Goal: Find specific page/section: Find specific page/section

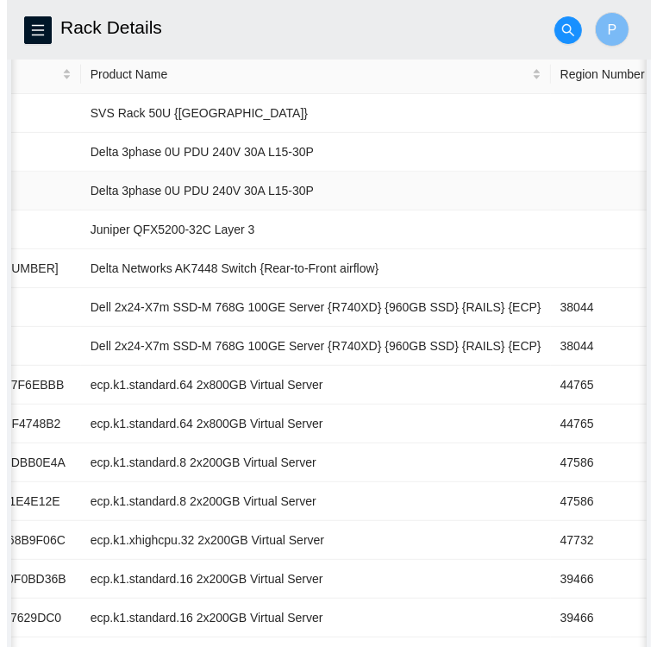
scroll to position [0, 473]
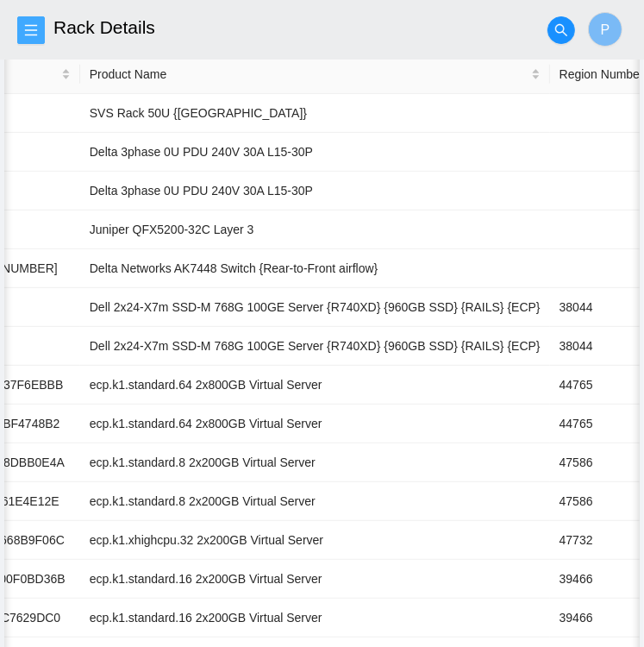
click at [38, 31] on span "menu" at bounding box center [31, 30] width 26 height 14
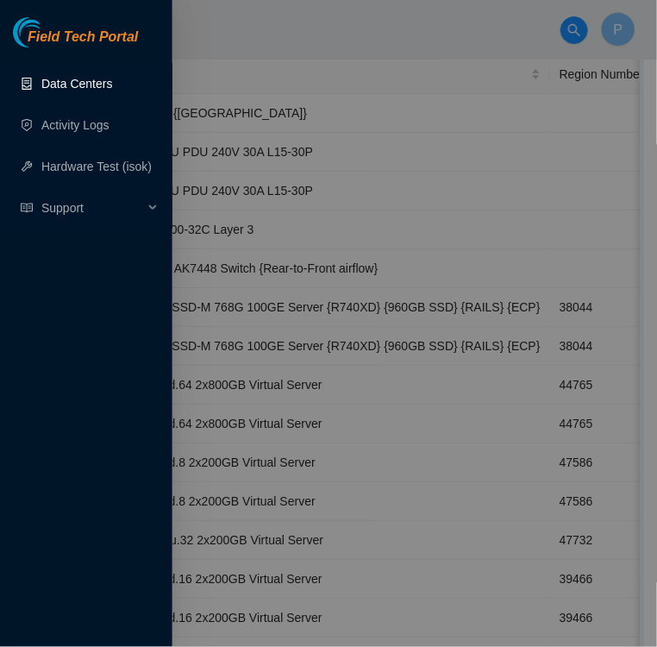
click at [73, 84] on link "Data Centers" at bounding box center [76, 84] width 71 height 14
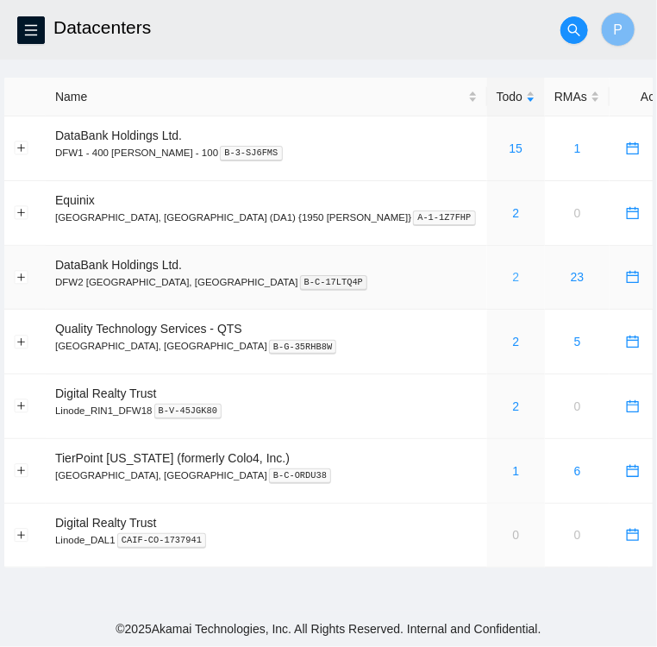
click at [513, 279] on link "2" at bounding box center [516, 277] width 7 height 14
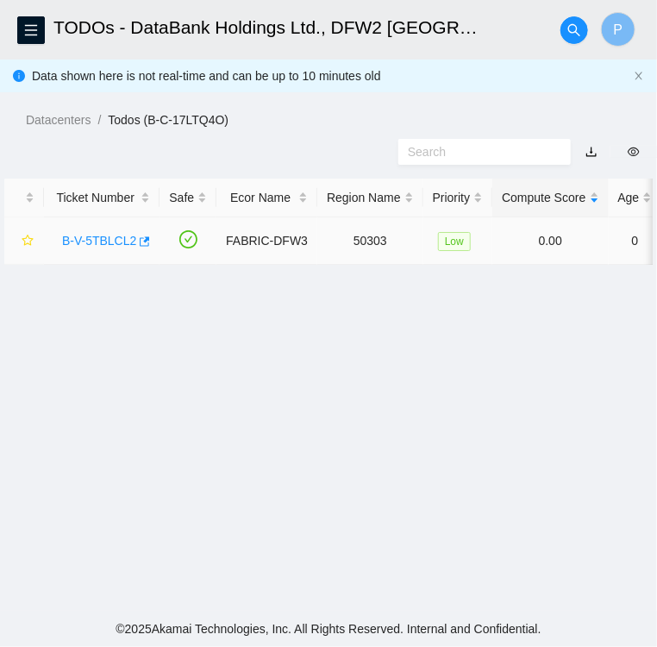
click at [78, 237] on link "B-V-5TBLCL2" at bounding box center [99, 241] width 74 height 14
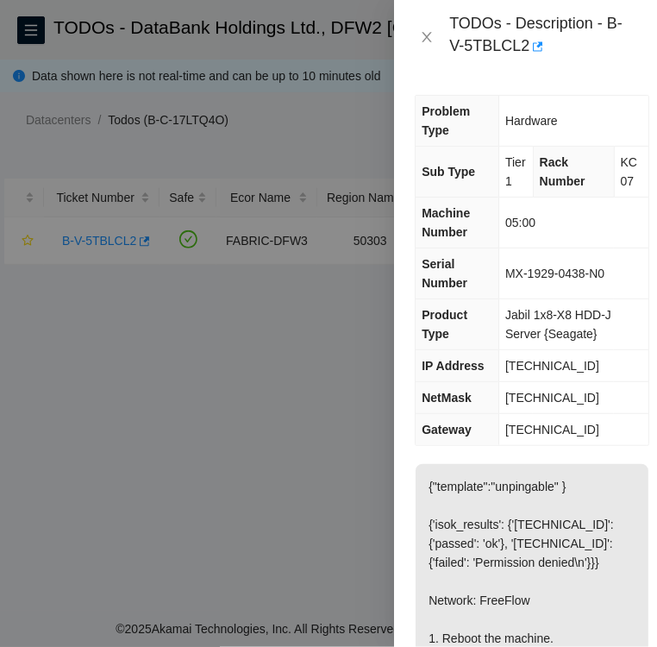
click at [116, 275] on div at bounding box center [328, 323] width 657 height 647
drag, startPoint x: 431, startPoint y: 32, endPoint x: 427, endPoint y: 41, distance: 9.6
click at [427, 41] on icon "close" at bounding box center [427, 37] width 14 height 14
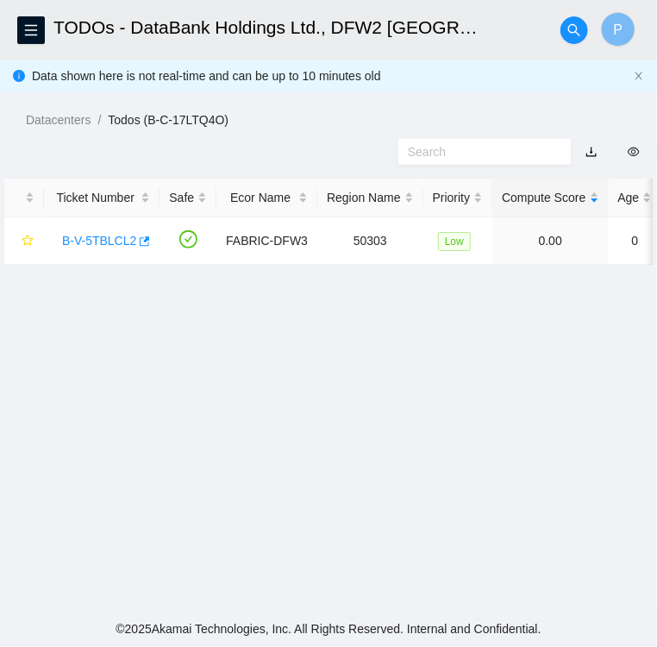
click at [427, 41] on body "FTP Data Centers Activity Logs Hardware Test (isok) Support TODOs - DataBank Ho…" at bounding box center [328, 323] width 657 height 647
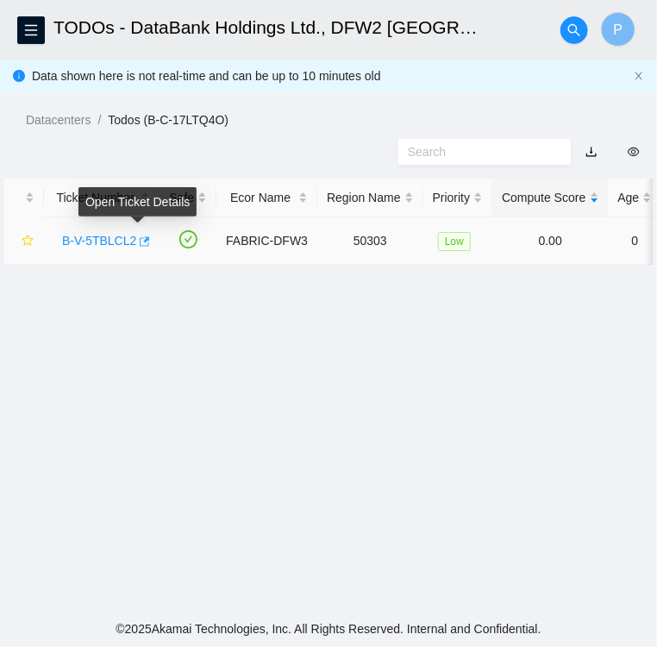
click at [137, 244] on icon "button" at bounding box center [143, 241] width 12 height 12
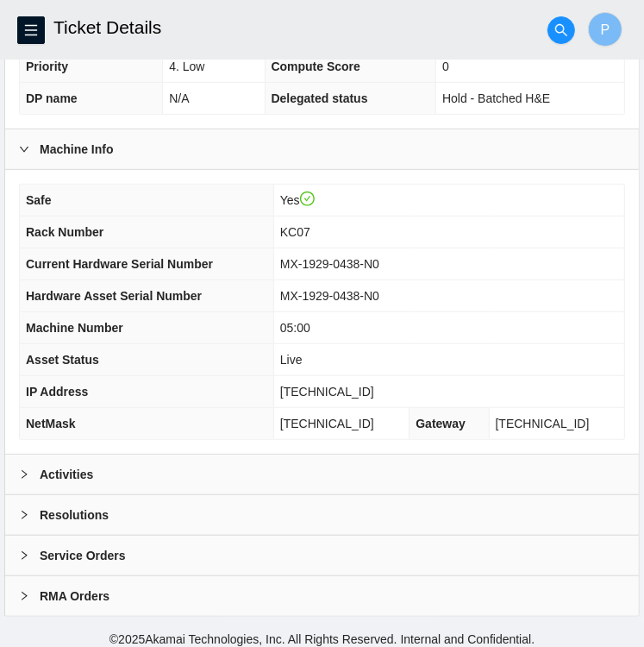
scroll to position [448, 0]
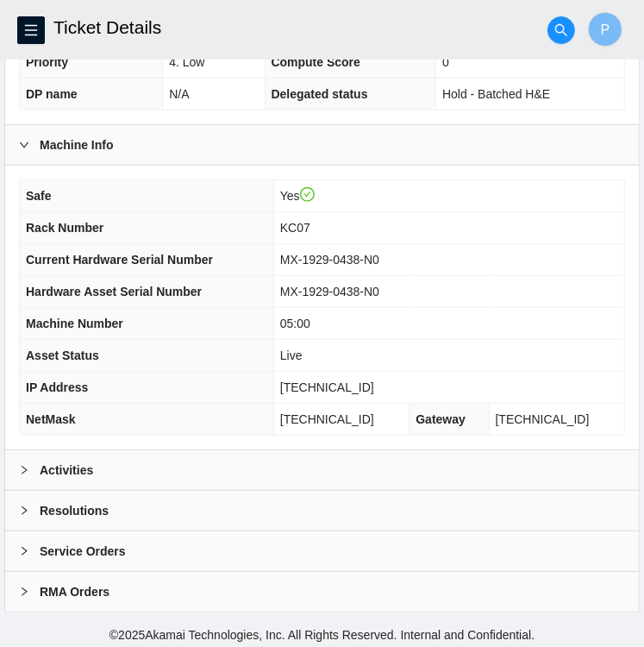
click at [22, 465] on icon "right" at bounding box center [24, 470] width 10 height 10
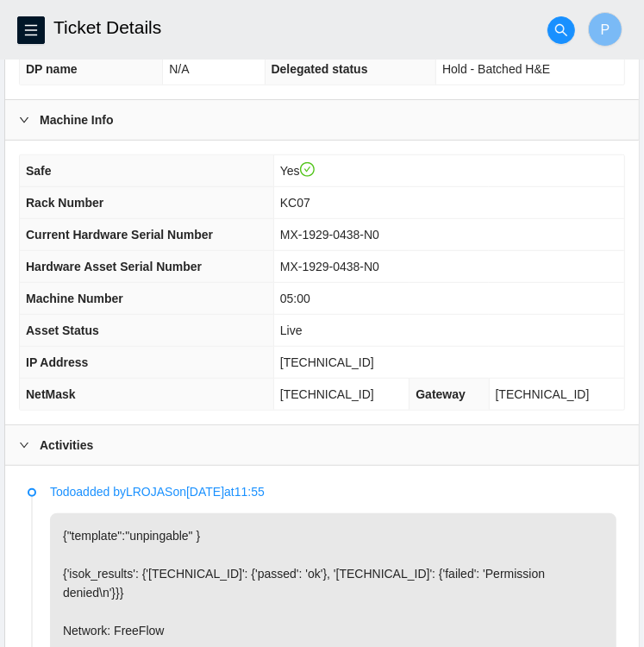
scroll to position [472, 0]
